Goal: Task Accomplishment & Management: Use online tool/utility

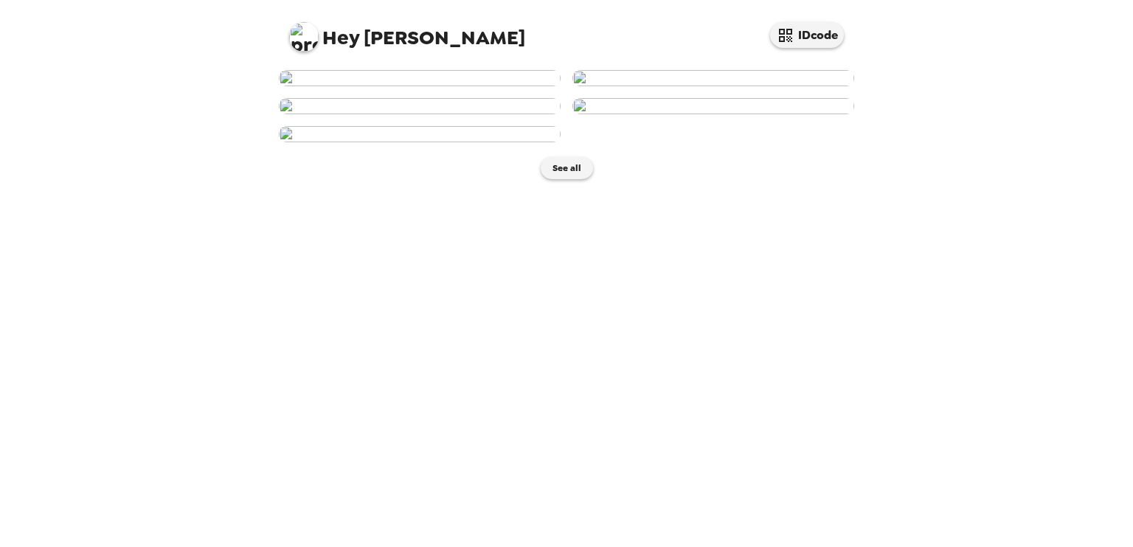
click at [376, 86] on img at bounding box center [420, 78] width 282 height 16
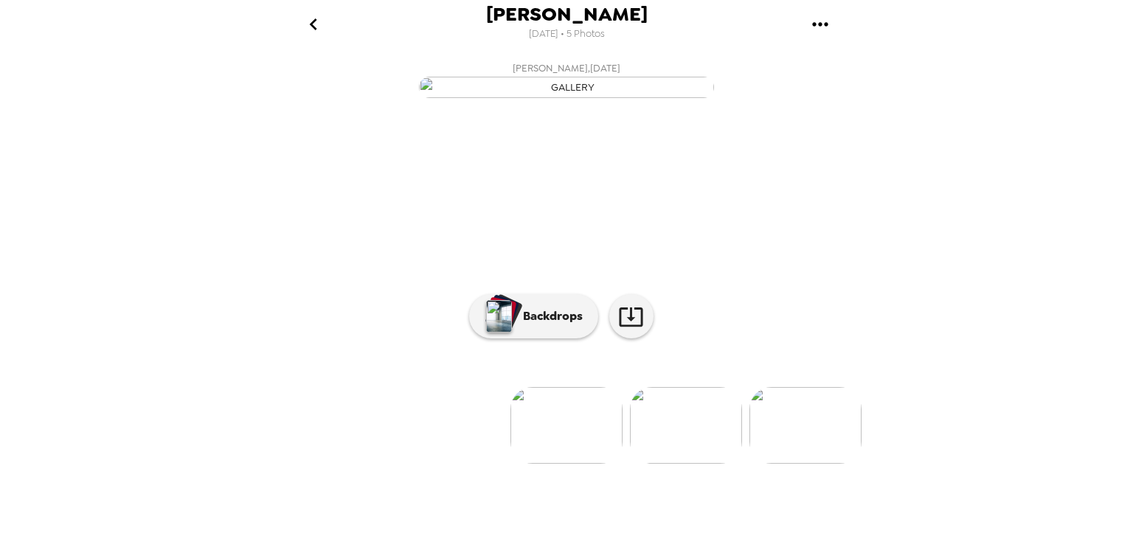
scroll to position [90, 0]
click at [554, 325] on p "Backdrops" at bounding box center [549, 317] width 67 height 18
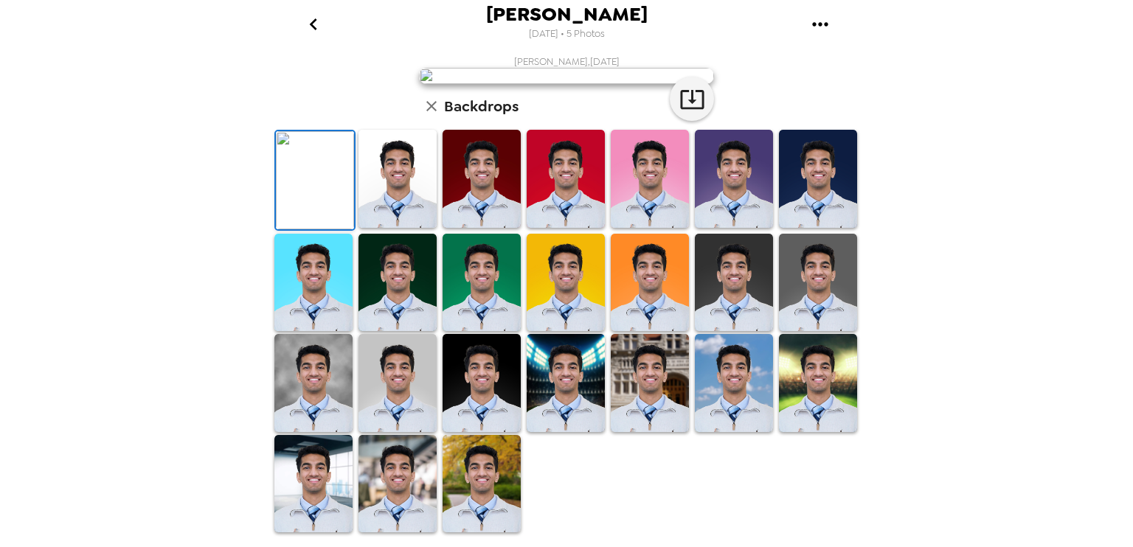
scroll to position [338, 0]
click at [407, 460] on img at bounding box center [397, 484] width 78 height 98
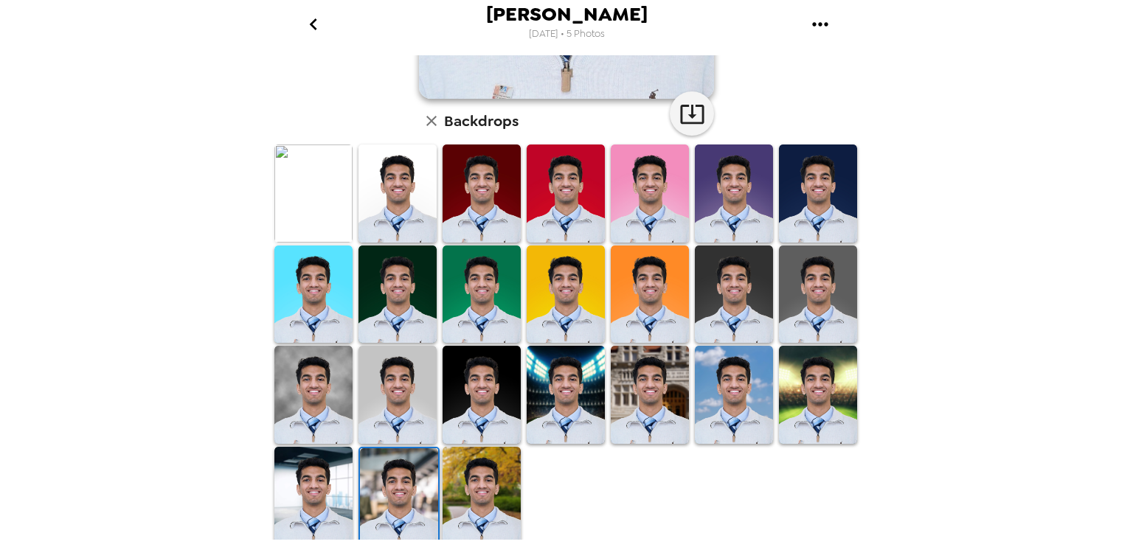
click at [290, 404] on img at bounding box center [313, 395] width 78 height 98
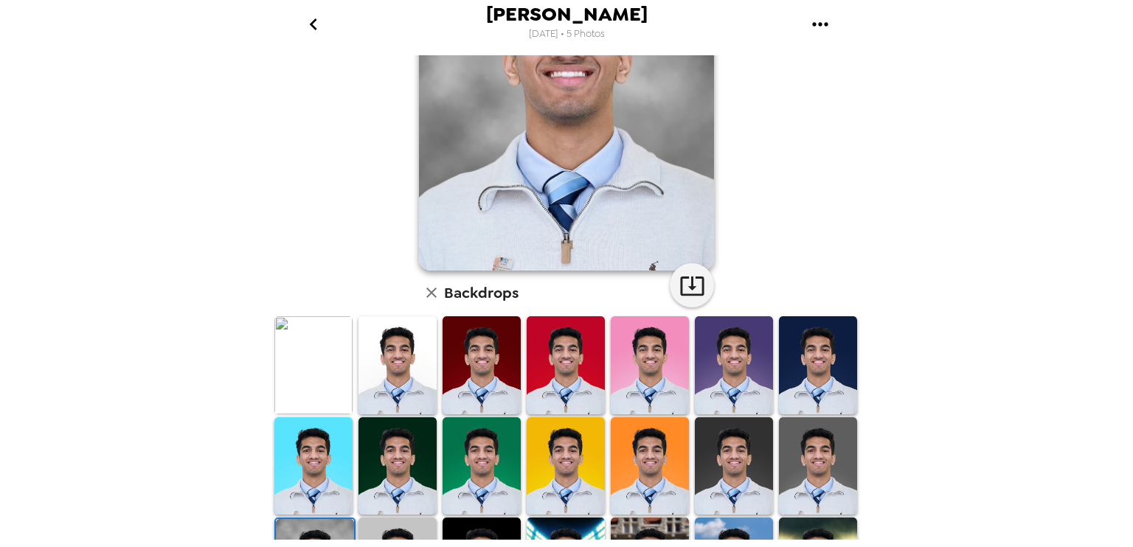
scroll to position [277, 0]
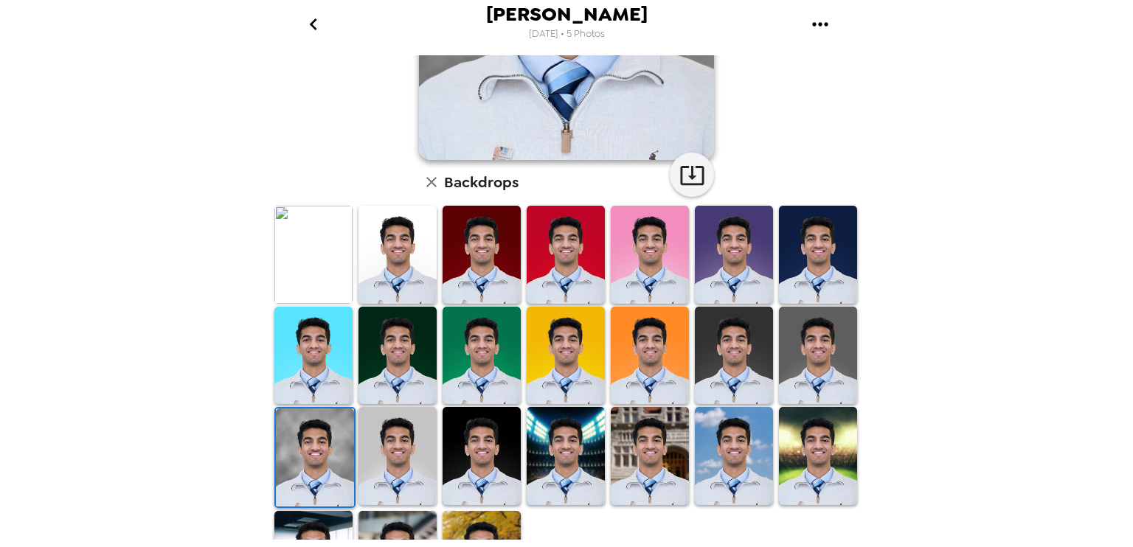
click at [411, 416] on img at bounding box center [397, 456] width 78 height 98
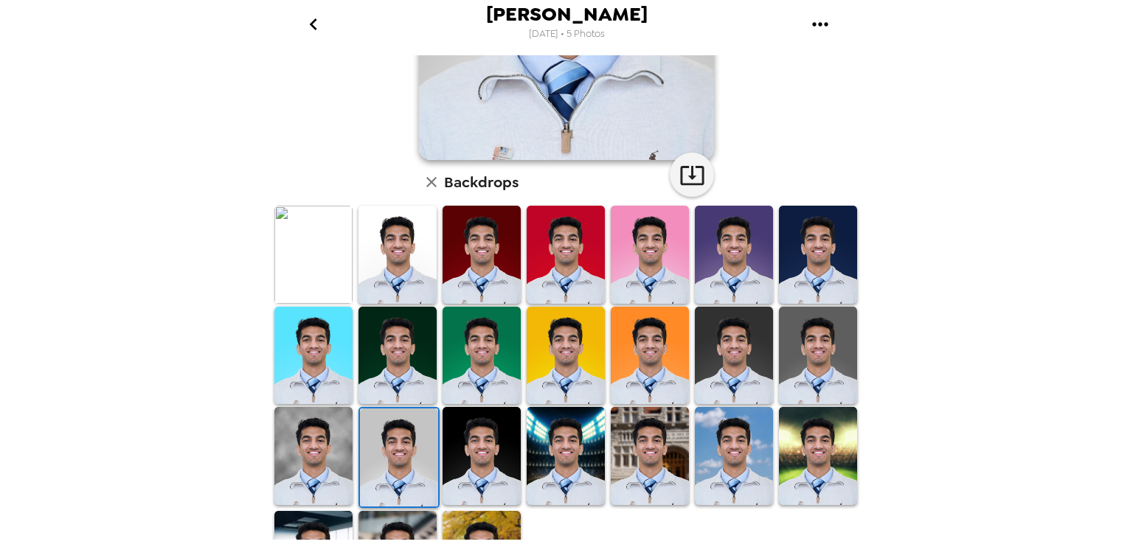
click at [503, 429] on img at bounding box center [482, 456] width 78 height 98
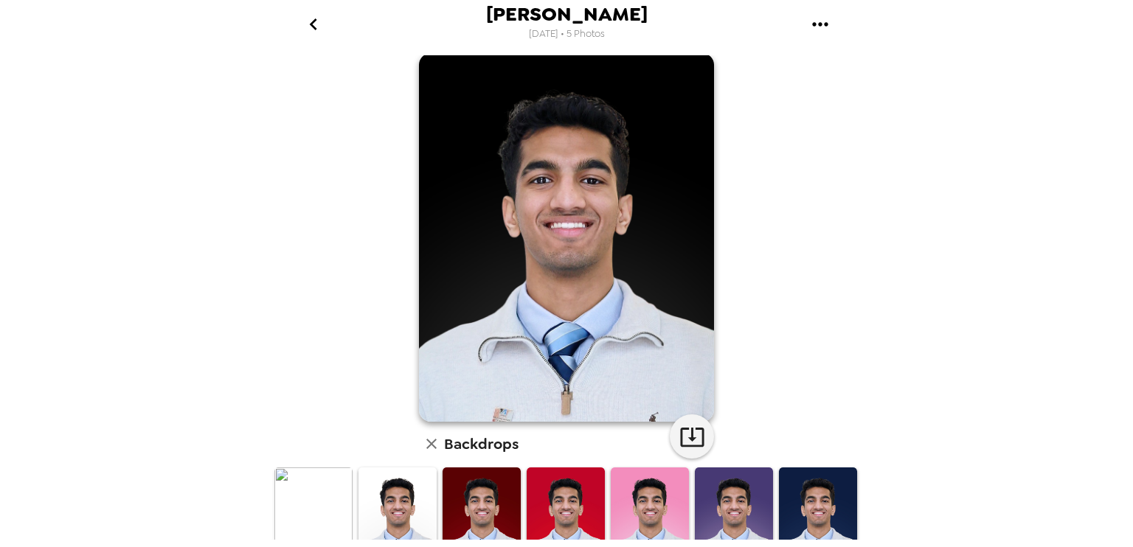
scroll to position [0, 0]
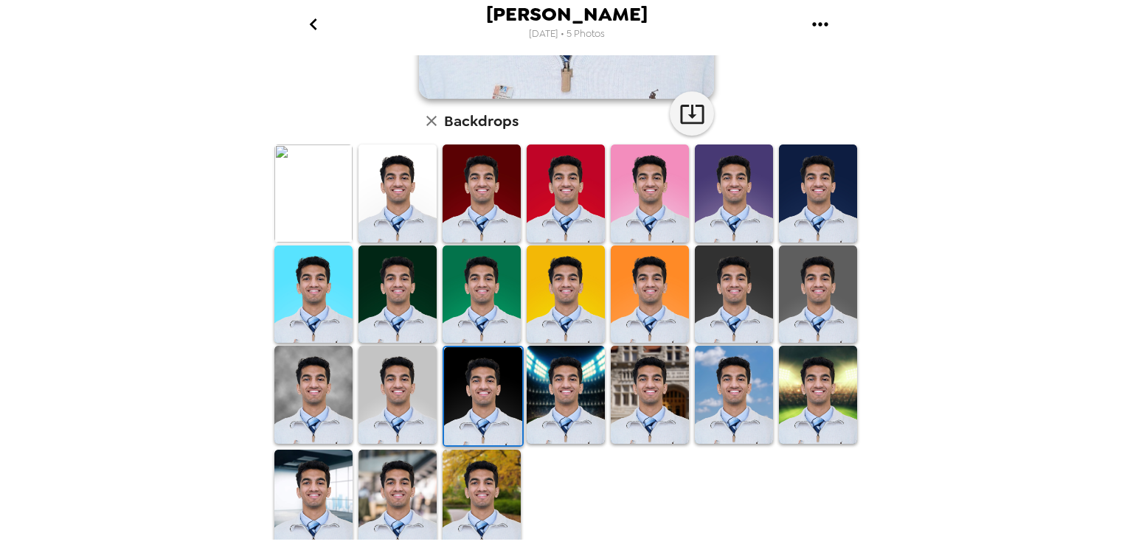
click at [578, 392] on img at bounding box center [566, 395] width 78 height 98
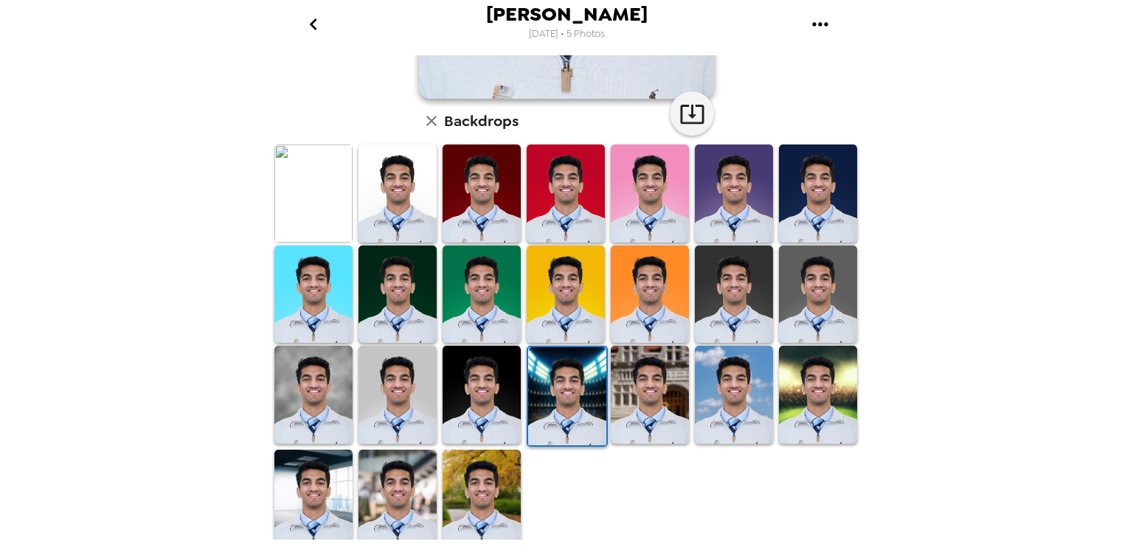
click at [695, 405] on img at bounding box center [734, 395] width 78 height 98
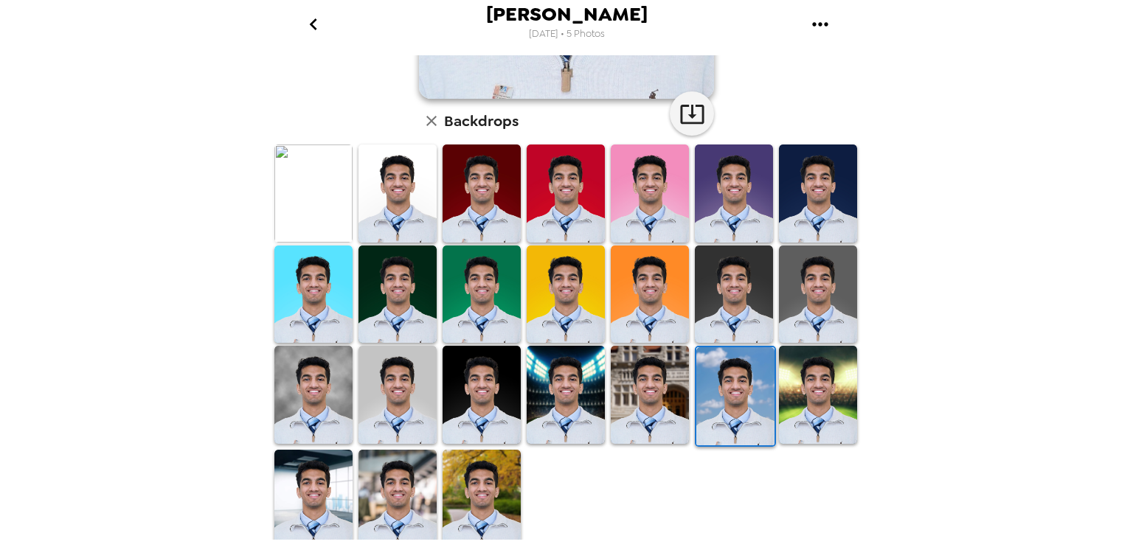
click at [679, 402] on img at bounding box center [650, 395] width 78 height 98
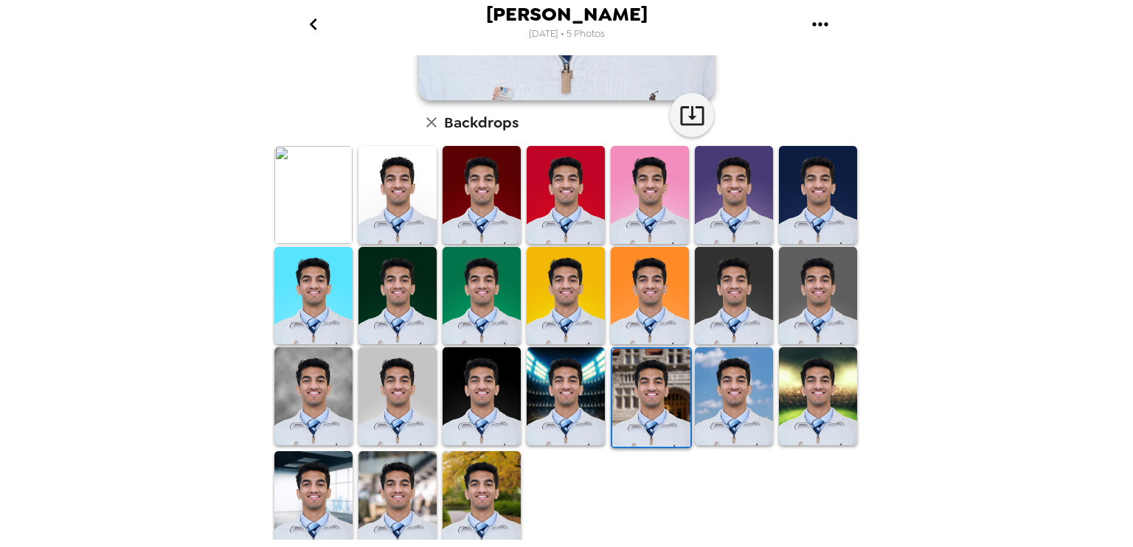
scroll to position [338, 0]
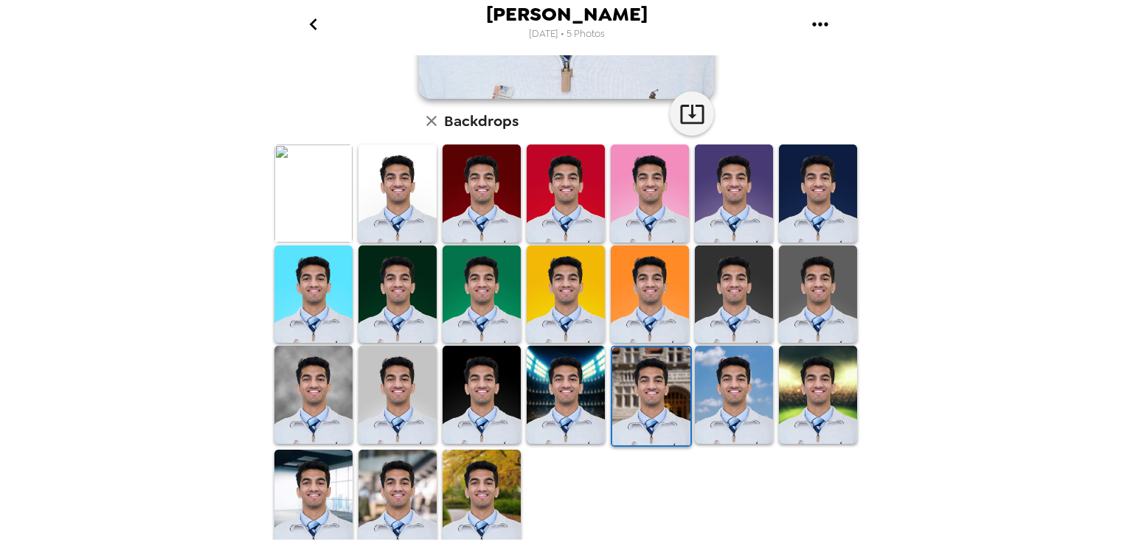
click at [667, 403] on img at bounding box center [651, 396] width 78 height 98
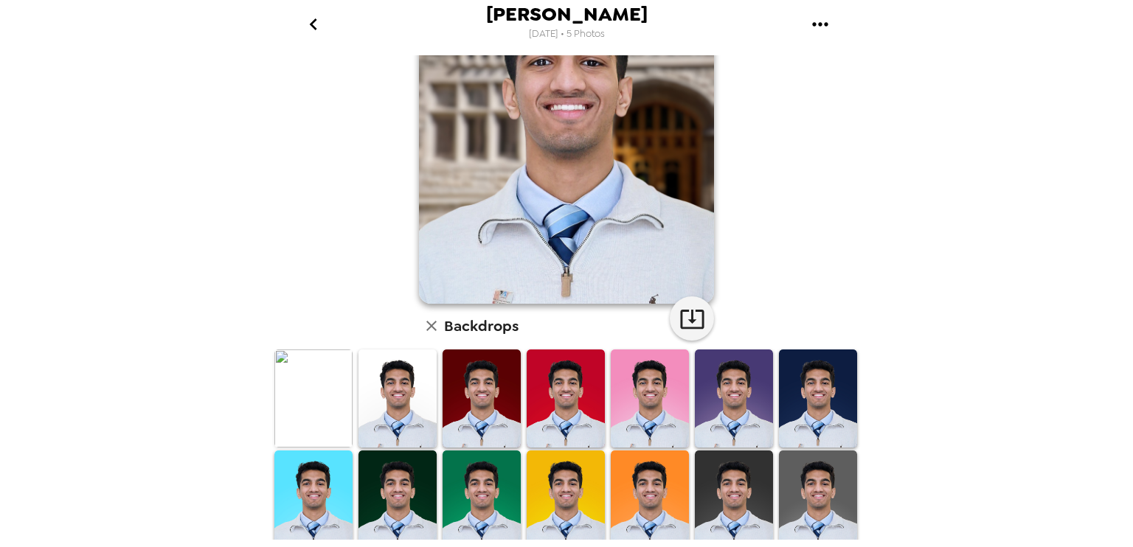
scroll to position [148, 0]
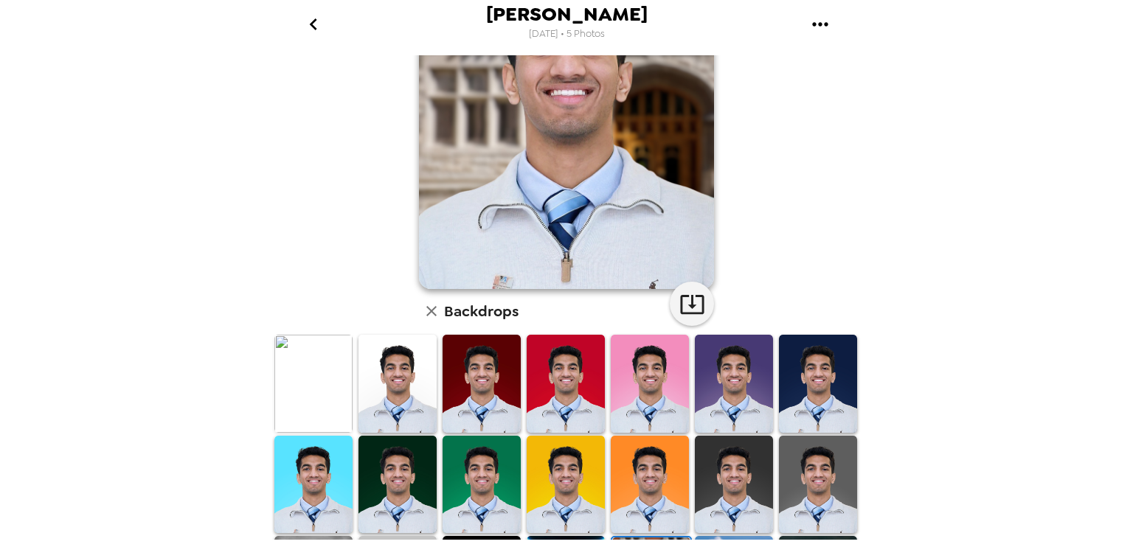
click at [807, 480] on img at bounding box center [818, 485] width 78 height 98
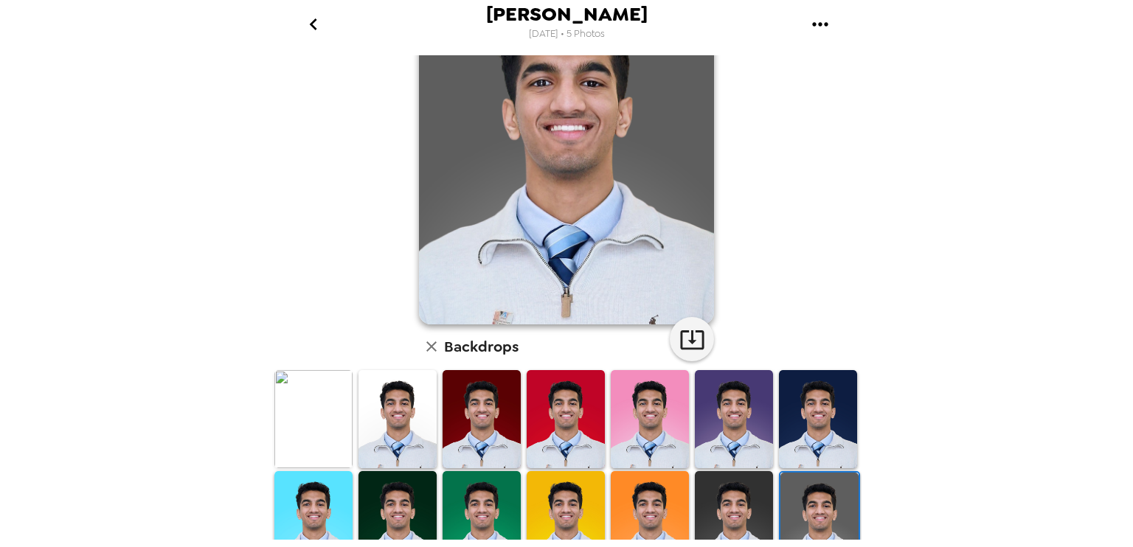
scroll to position [129, 0]
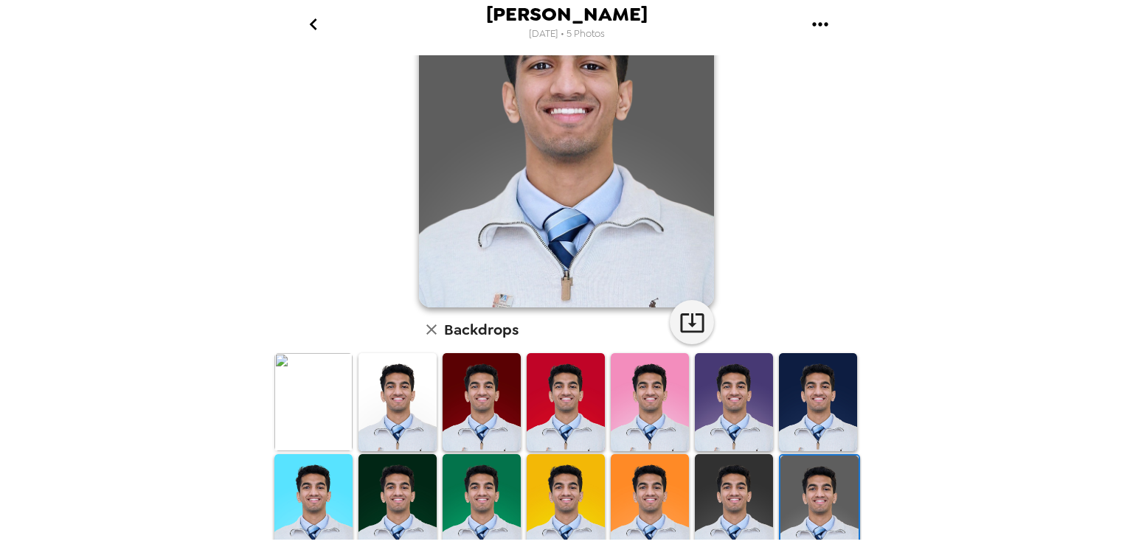
click at [325, 392] on img at bounding box center [313, 402] width 78 height 98
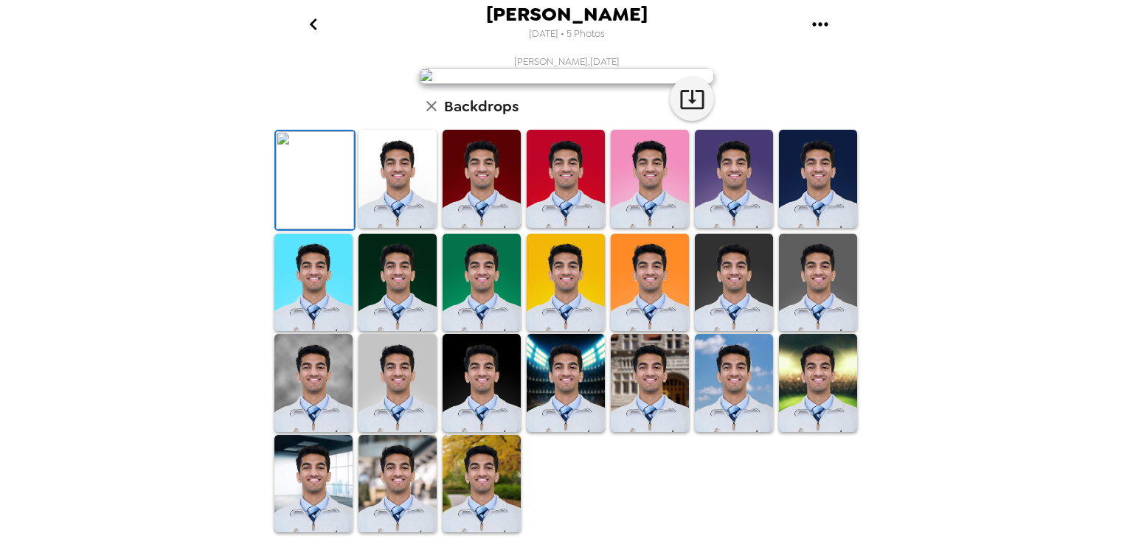
scroll to position [148, 0]
click at [490, 228] on img at bounding box center [482, 179] width 78 height 98
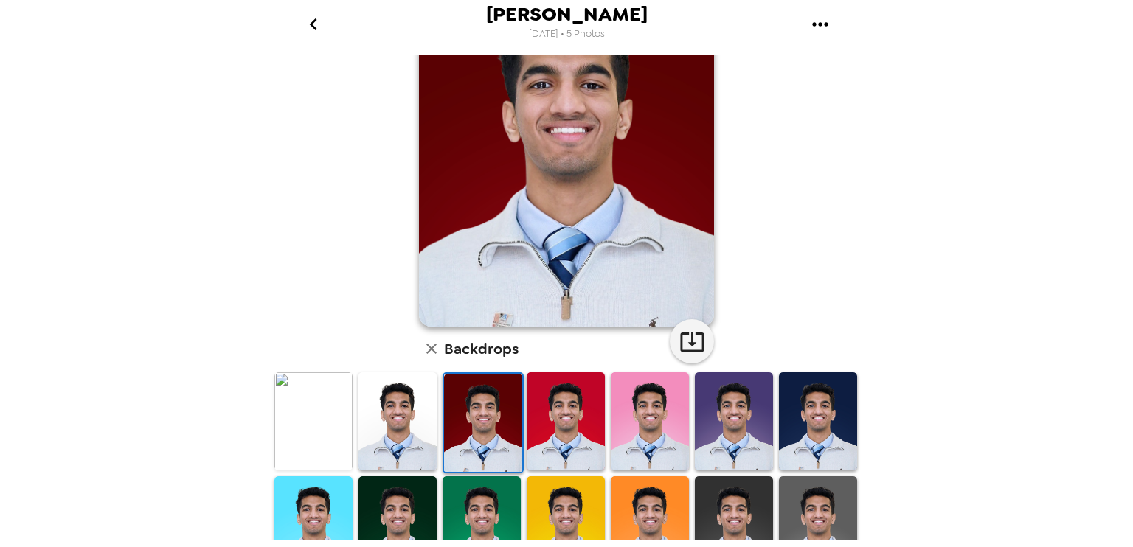
scroll to position [0, 0]
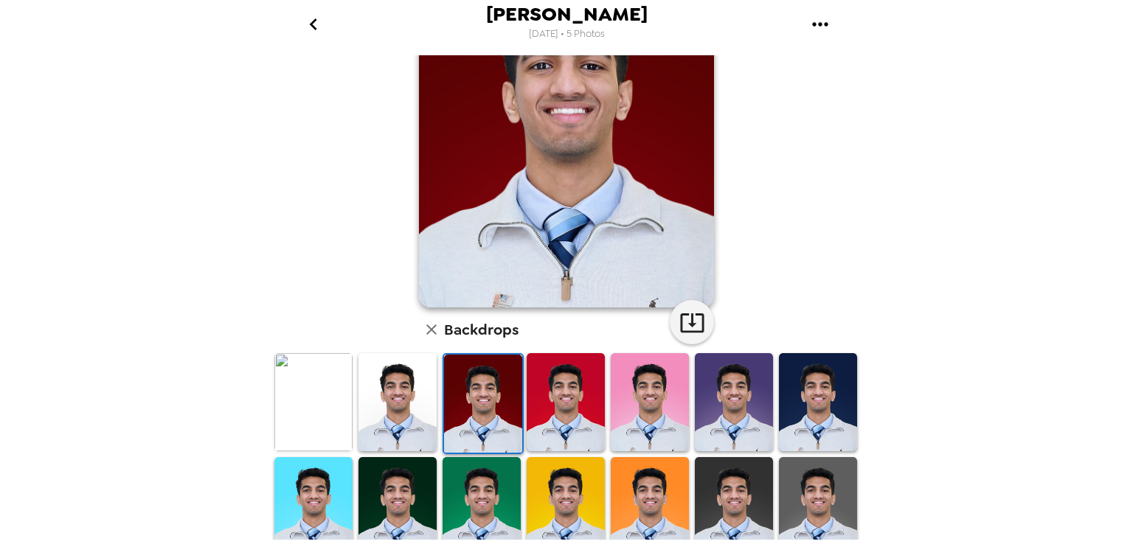
click at [659, 385] on img at bounding box center [650, 402] width 78 height 98
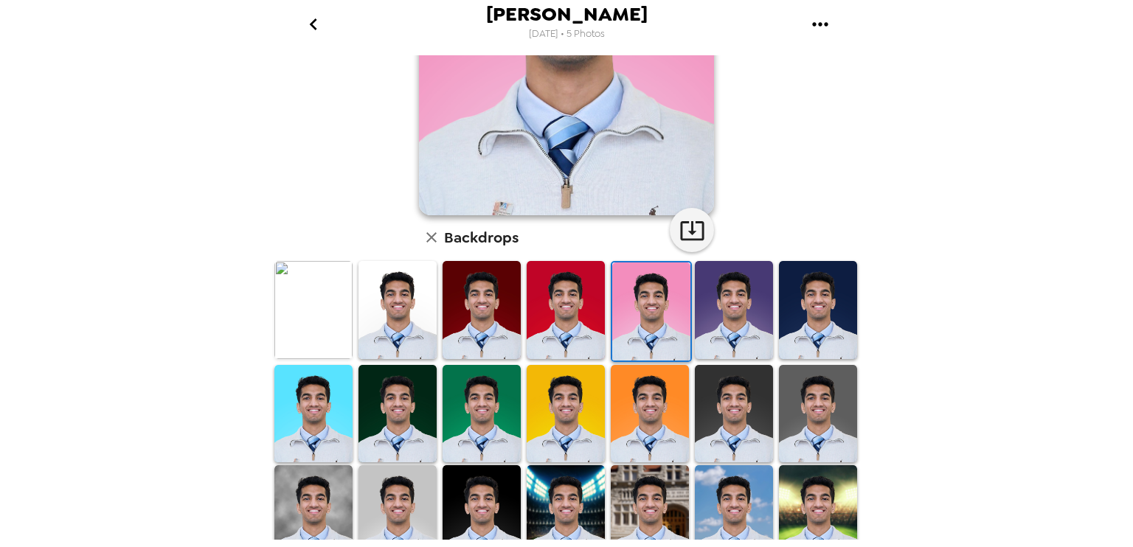
click at [749, 321] on img at bounding box center [734, 310] width 78 height 98
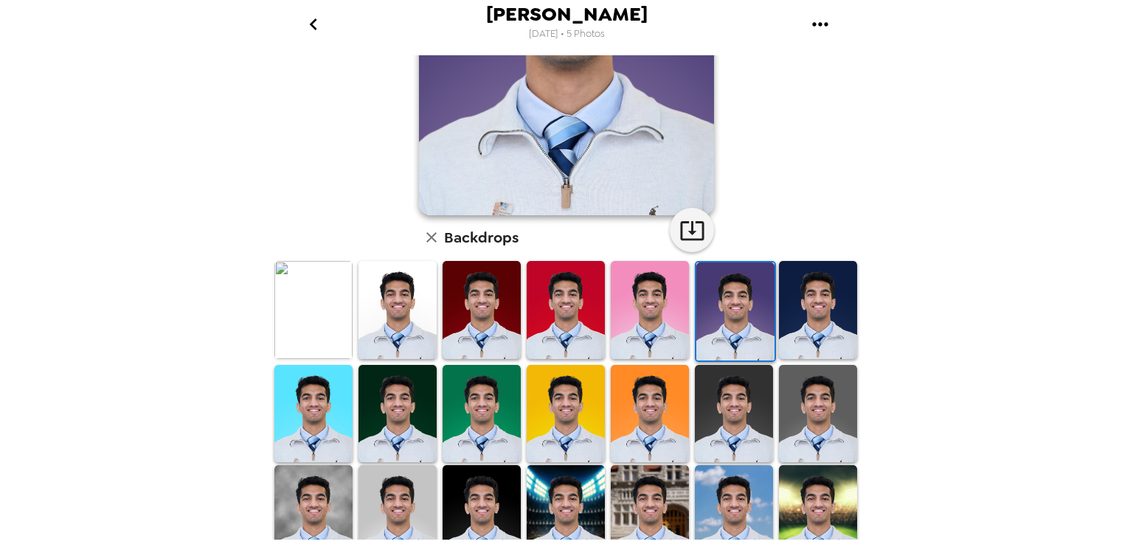
click at [802, 330] on img at bounding box center [818, 310] width 78 height 98
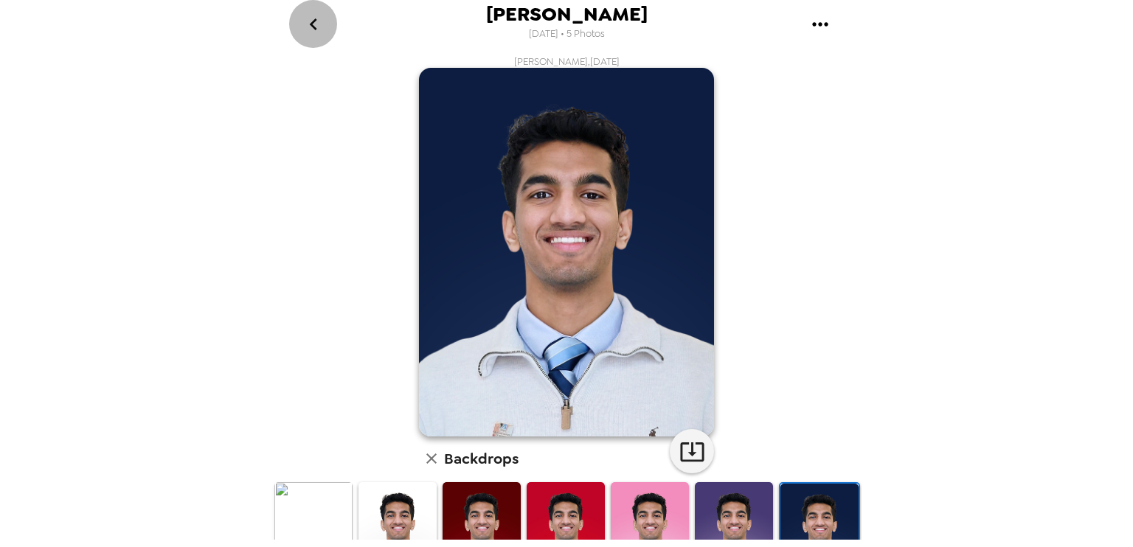
click at [311, 22] on icon "go back" at bounding box center [312, 24] width 7 height 12
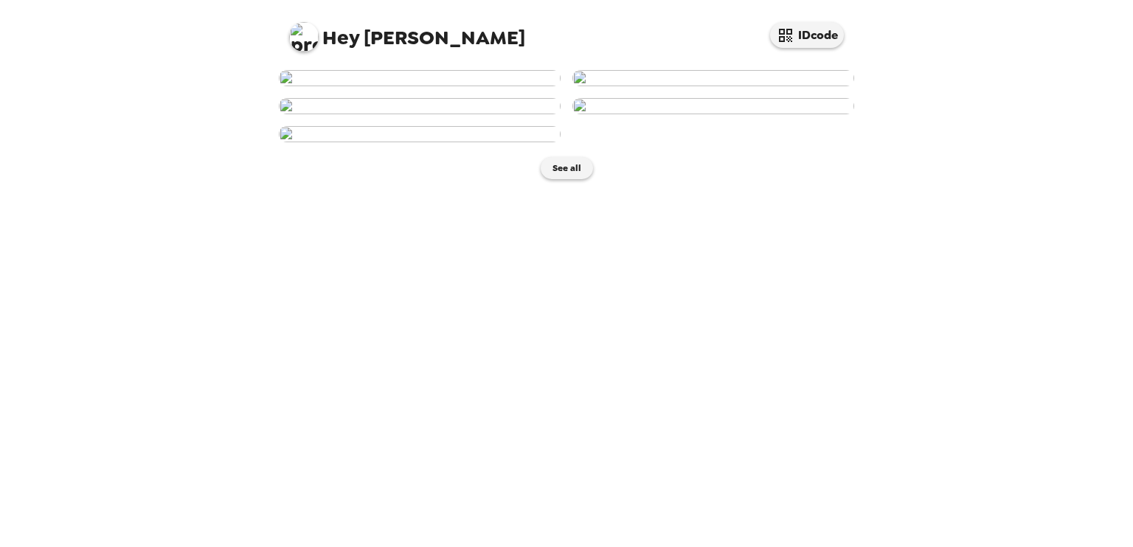
click at [783, 114] on img at bounding box center [713, 106] width 282 height 16
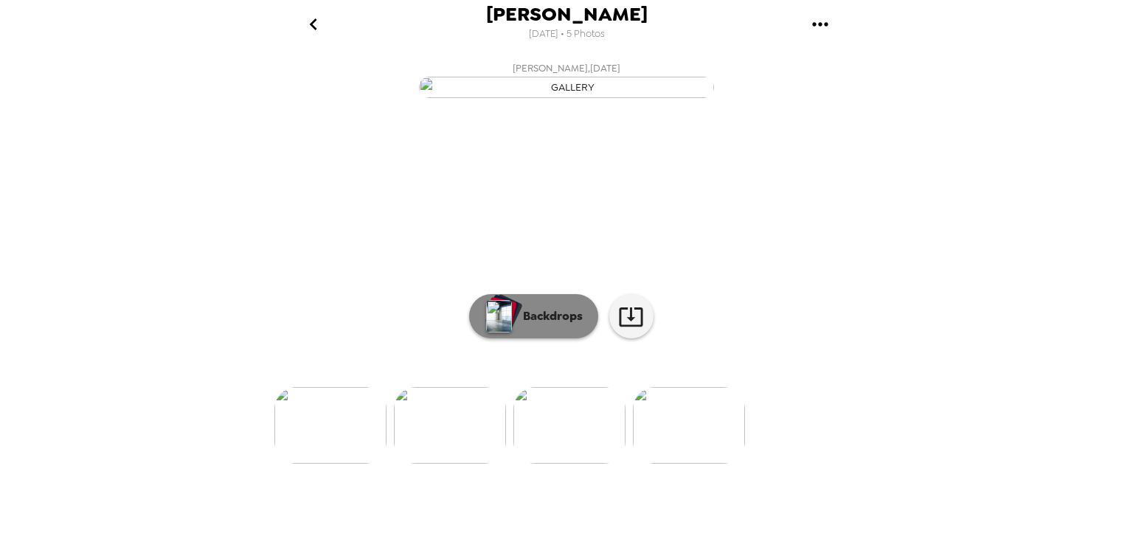
click at [494, 333] on img "button" at bounding box center [499, 316] width 26 height 32
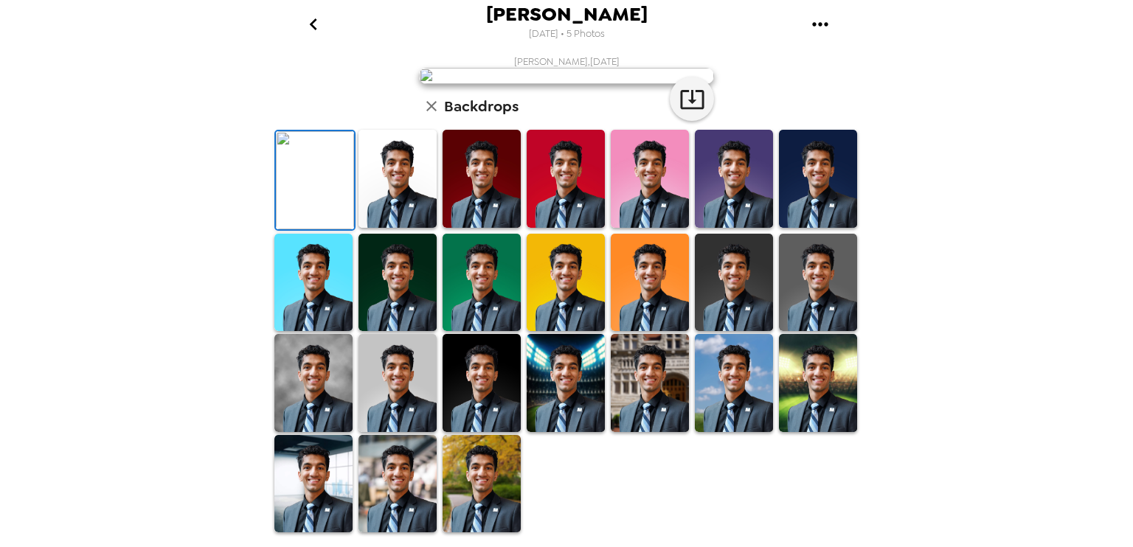
click at [516, 232] on div at bounding box center [482, 180] width 84 height 104
click at [738, 228] on img at bounding box center [734, 179] width 78 height 98
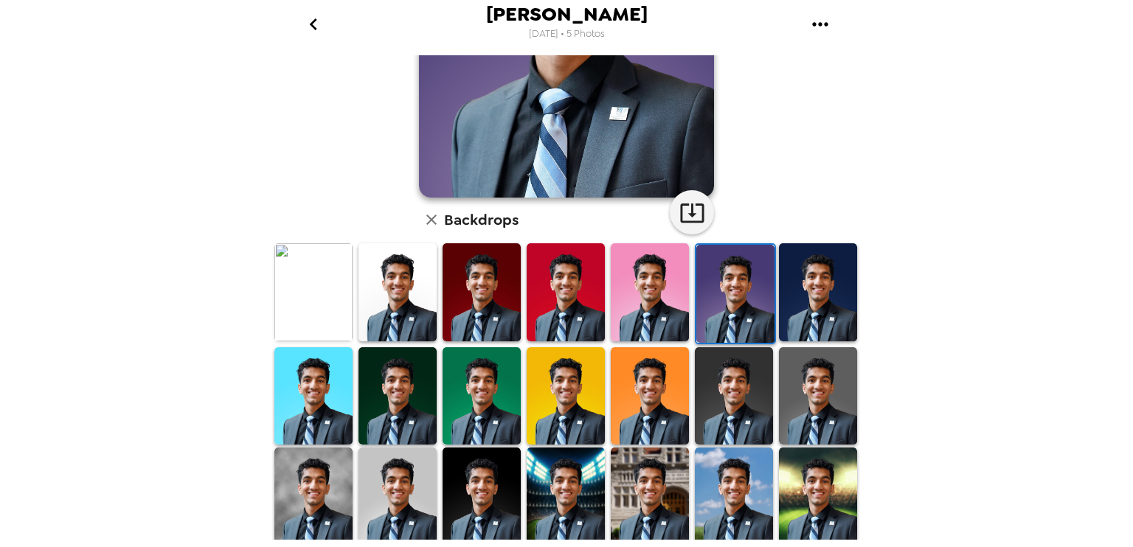
click at [405, 328] on img at bounding box center [397, 292] width 78 height 98
